Goal: Transaction & Acquisition: Purchase product/service

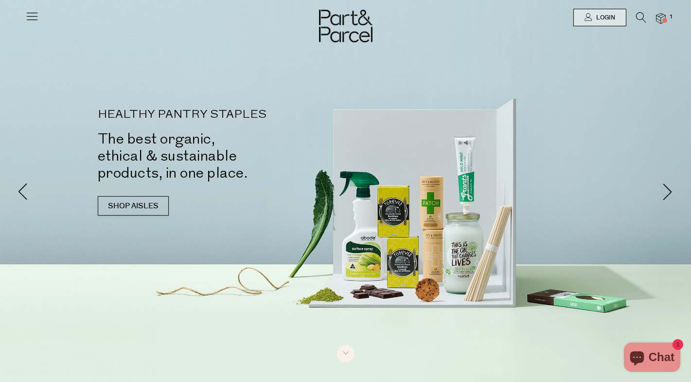
click at [642, 16] on icon at bounding box center [641, 17] width 10 height 11
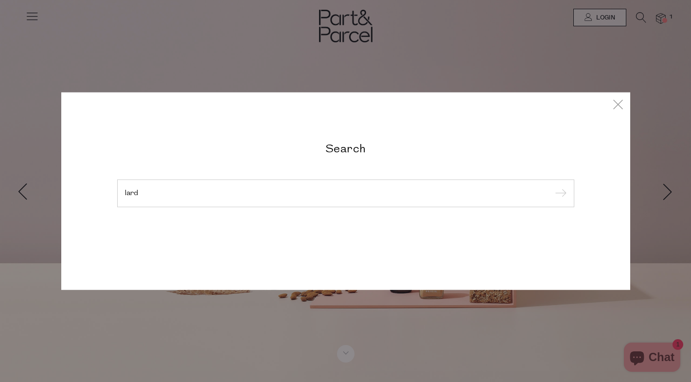
type input "lard"
click at [559, 194] on input "submit" at bounding box center [559, 193] width 15 height 15
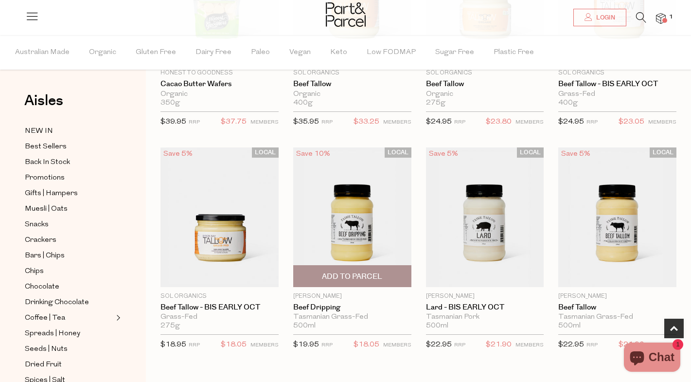
scroll to position [18, 0]
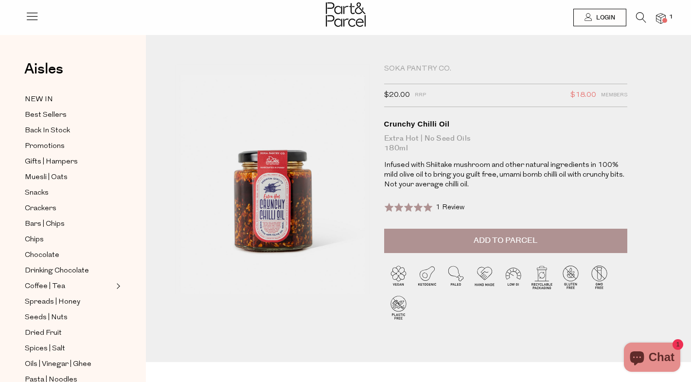
click at [412, 67] on div "Soka Pantry Co." at bounding box center [505, 69] width 243 height 10
copy div "Soka Pantry Co."
click at [404, 67] on div "Soka Pantry Co." at bounding box center [505, 69] width 243 height 10
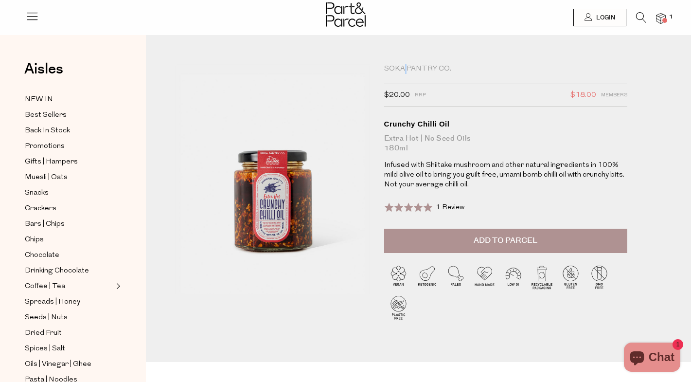
click at [404, 67] on div "Soka Pantry Co." at bounding box center [505, 69] width 243 height 10
click at [640, 18] on icon at bounding box center [641, 17] width 10 height 11
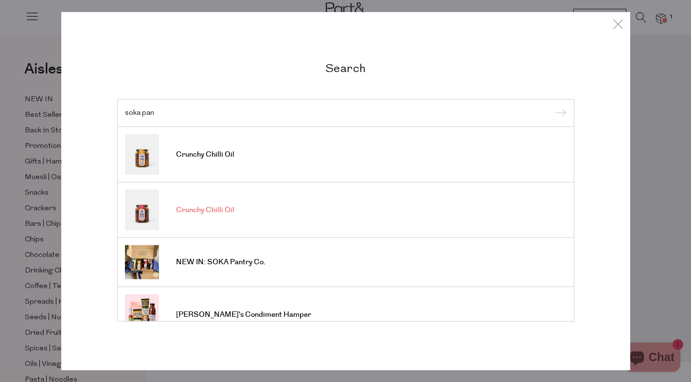
type input "soka pan"
click at [207, 210] on span "Crunchy Chilli Oil" at bounding box center [205, 210] width 58 height 10
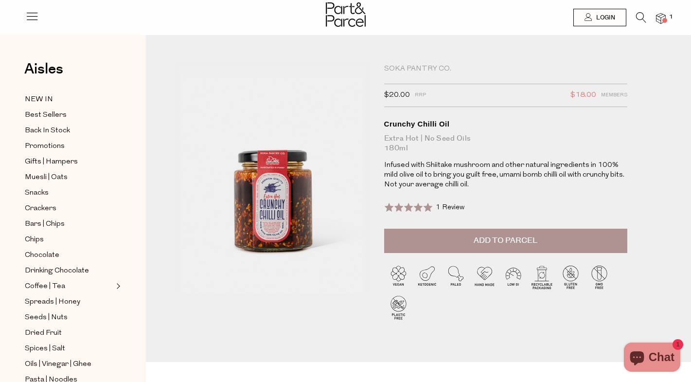
click at [637, 17] on icon at bounding box center [641, 17] width 10 height 11
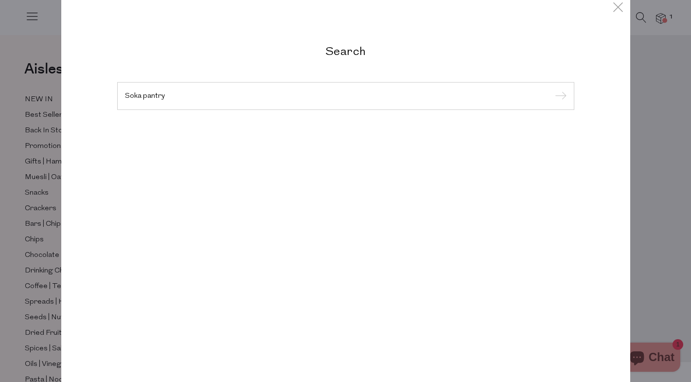
type input "Soka pantry"
click at [559, 96] on input "submit" at bounding box center [559, 96] width 15 height 15
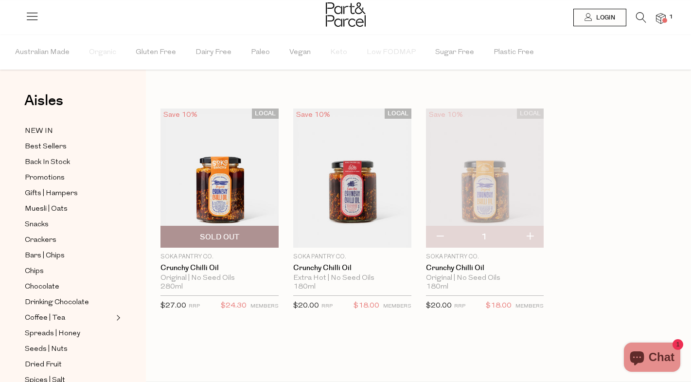
click at [225, 201] on img at bounding box center [220, 178] width 118 height 140
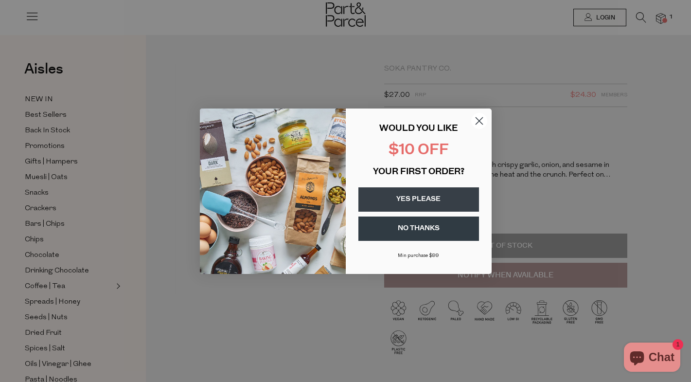
click at [478, 119] on icon "Close dialog" at bounding box center [479, 120] width 7 height 7
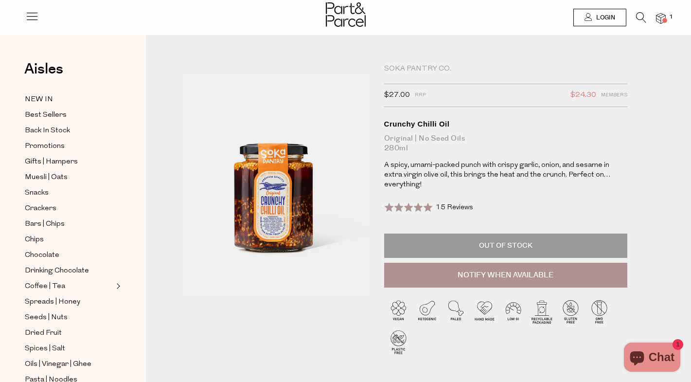
click at [424, 69] on div "Soka Pantry Co." at bounding box center [505, 69] width 243 height 10
copy div "Soka Pantry Co."
click at [642, 17] on icon at bounding box center [641, 17] width 10 height 11
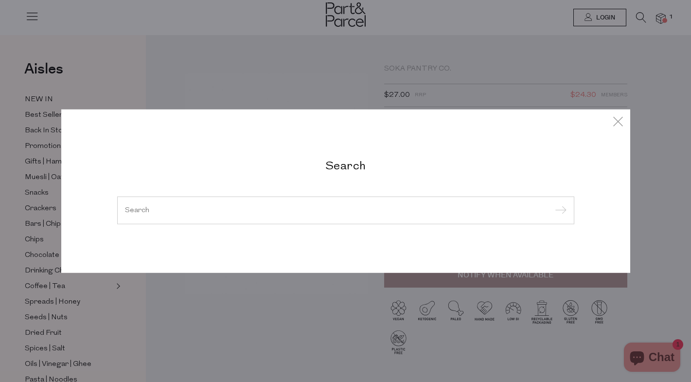
paste input "SOKA PANTRY CO."
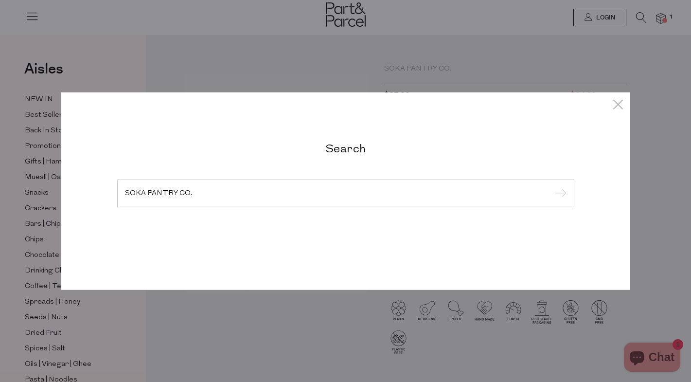
type input "SOKA PANTRY CO."
click at [559, 194] on input "submit" at bounding box center [559, 193] width 15 height 15
